Goal: Task Accomplishment & Management: Manage account settings

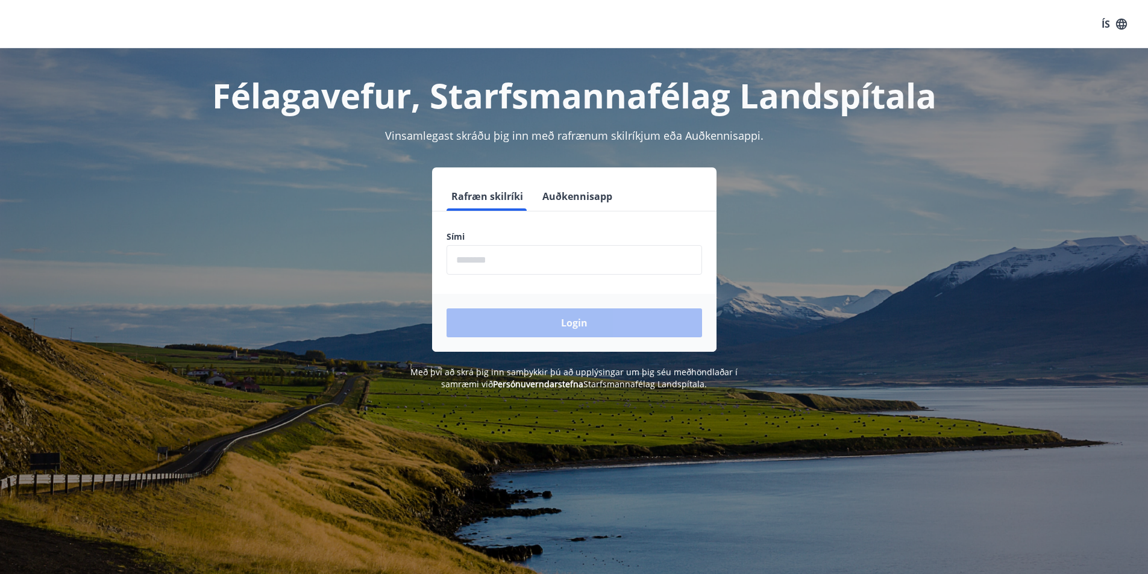
click at [507, 257] on input "phone" at bounding box center [574, 260] width 255 height 30
type input "********"
click at [447, 309] on button "Login" at bounding box center [574, 323] width 255 height 29
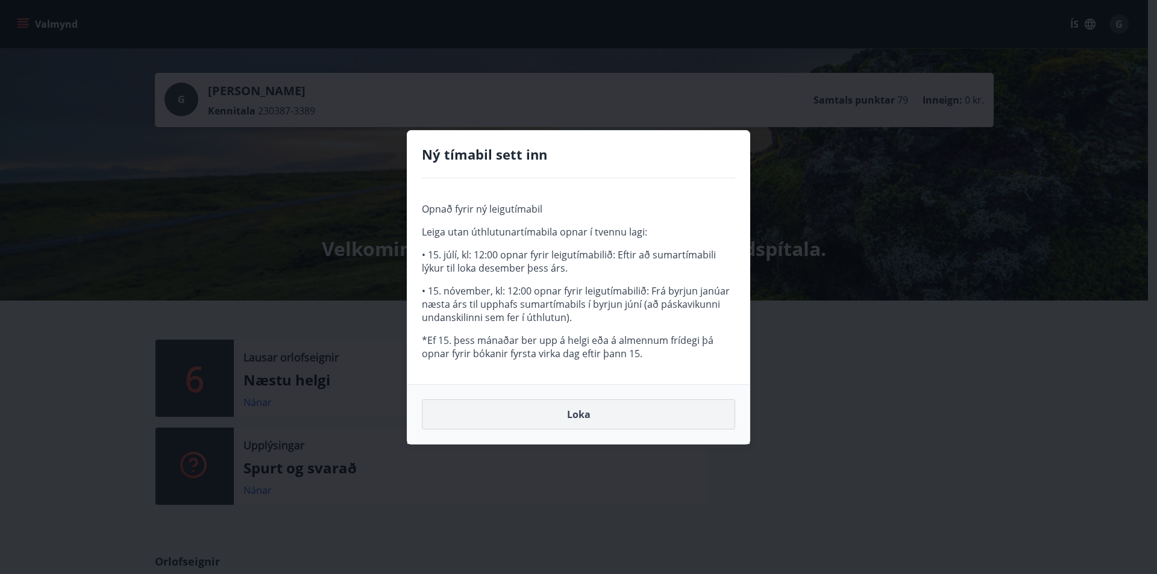
click at [562, 416] on button "Loka" at bounding box center [578, 415] width 313 height 30
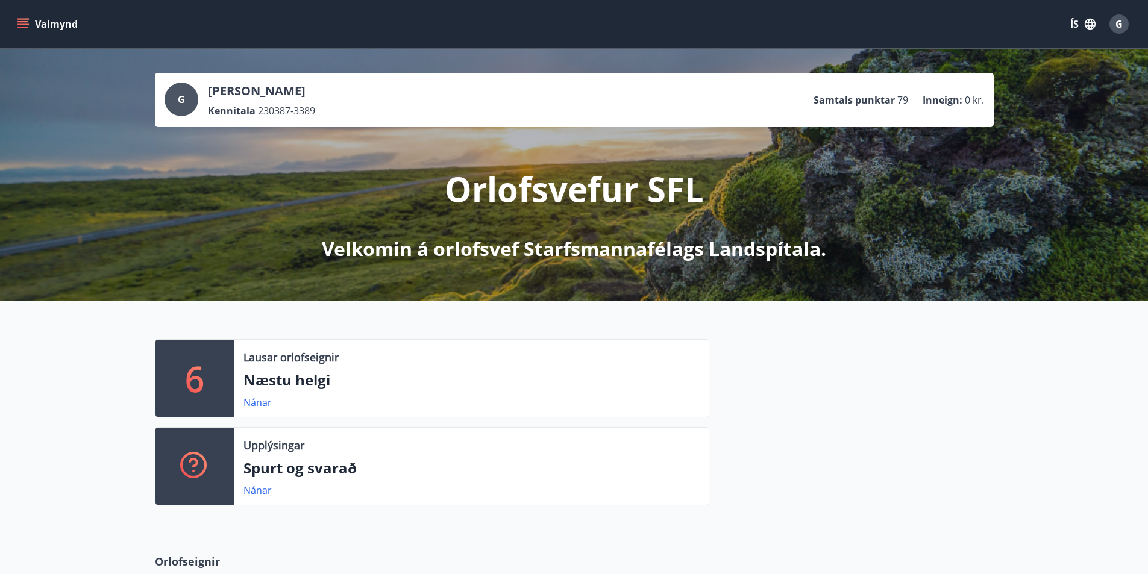
click at [27, 19] on icon "menu" at bounding box center [23, 19] width 13 height 1
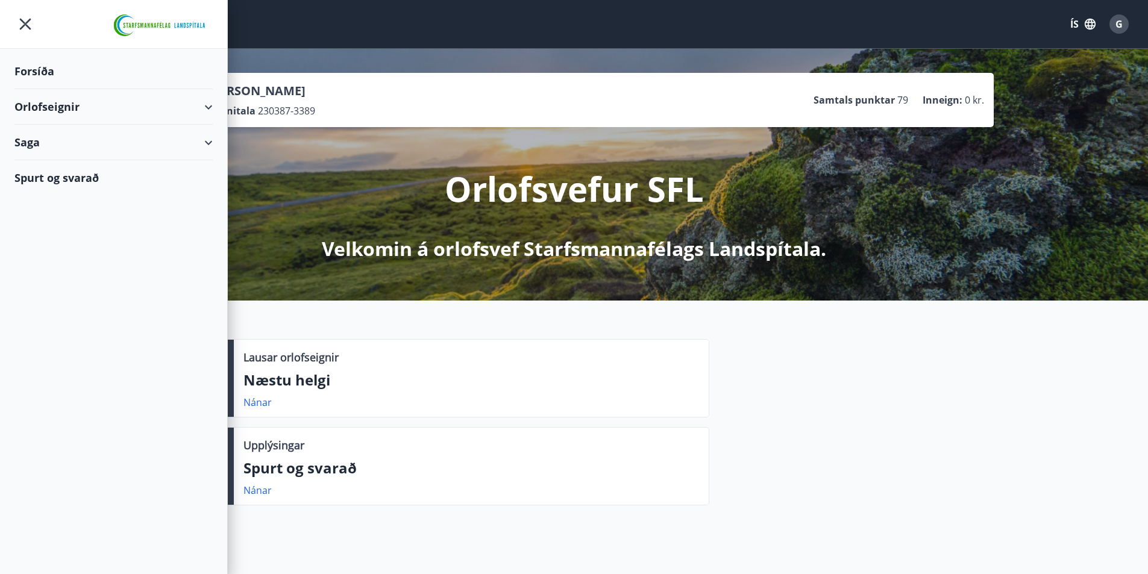
click at [845, 346] on div at bounding box center [851, 427] width 284 height 176
